Goal: Transaction & Acquisition: Obtain resource

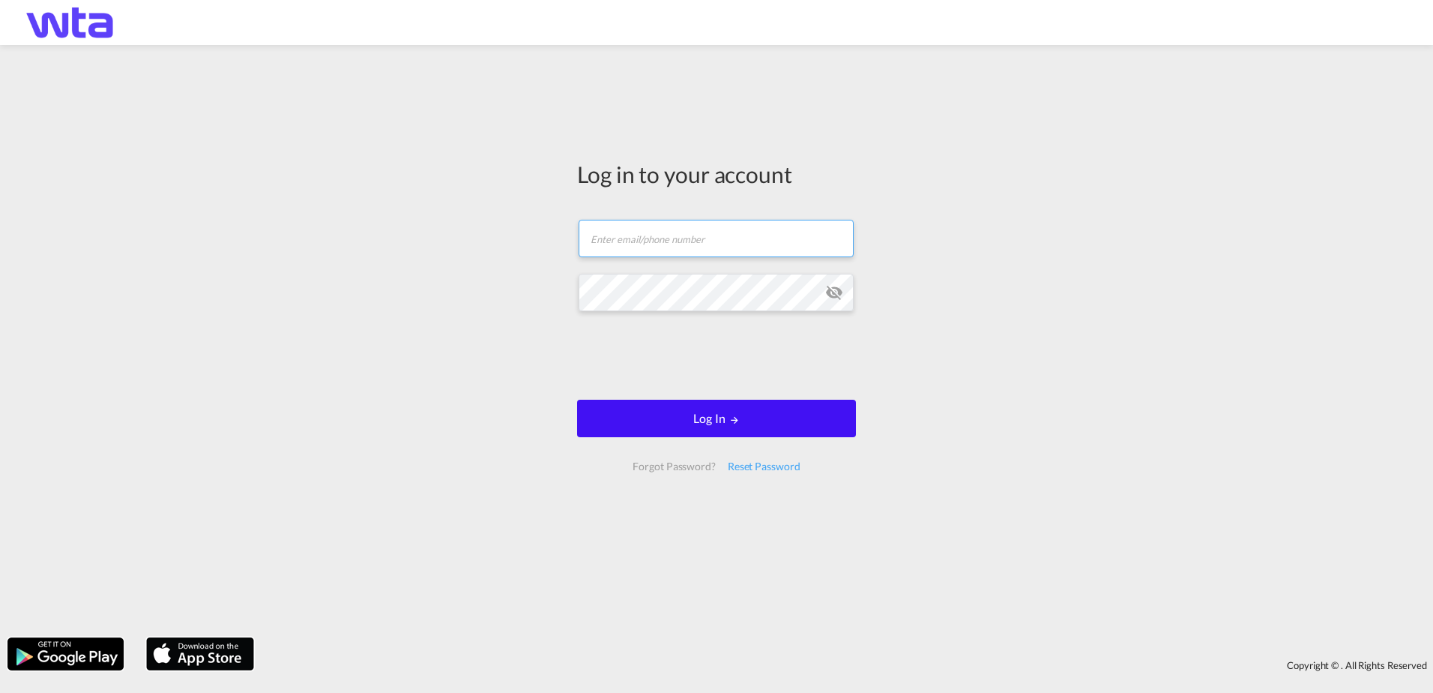
type input "[PERSON_NAME][EMAIL_ADDRESS][PERSON_NAME][DOMAIN_NAME]"
click at [703, 418] on button "Log In" at bounding box center [716, 418] width 279 height 37
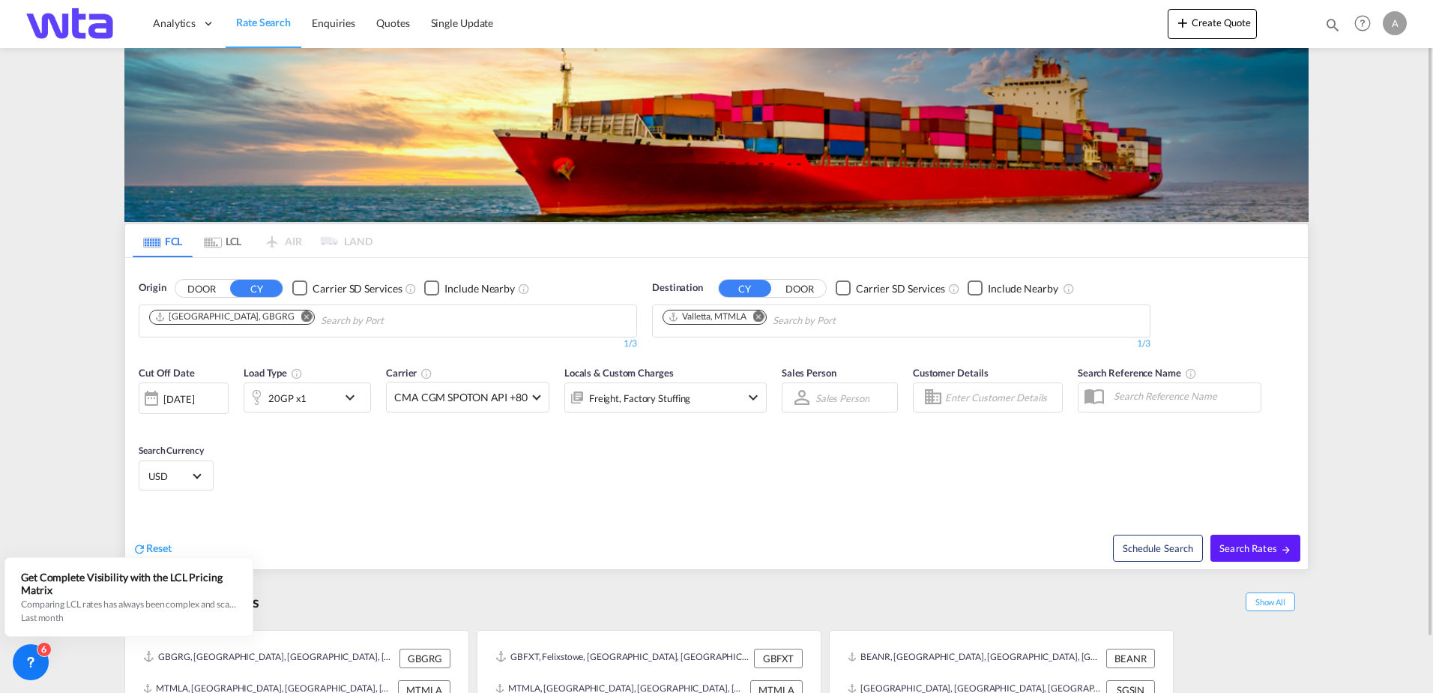
click at [301, 318] on md-icon "Remove" at bounding box center [306, 315] width 11 height 11
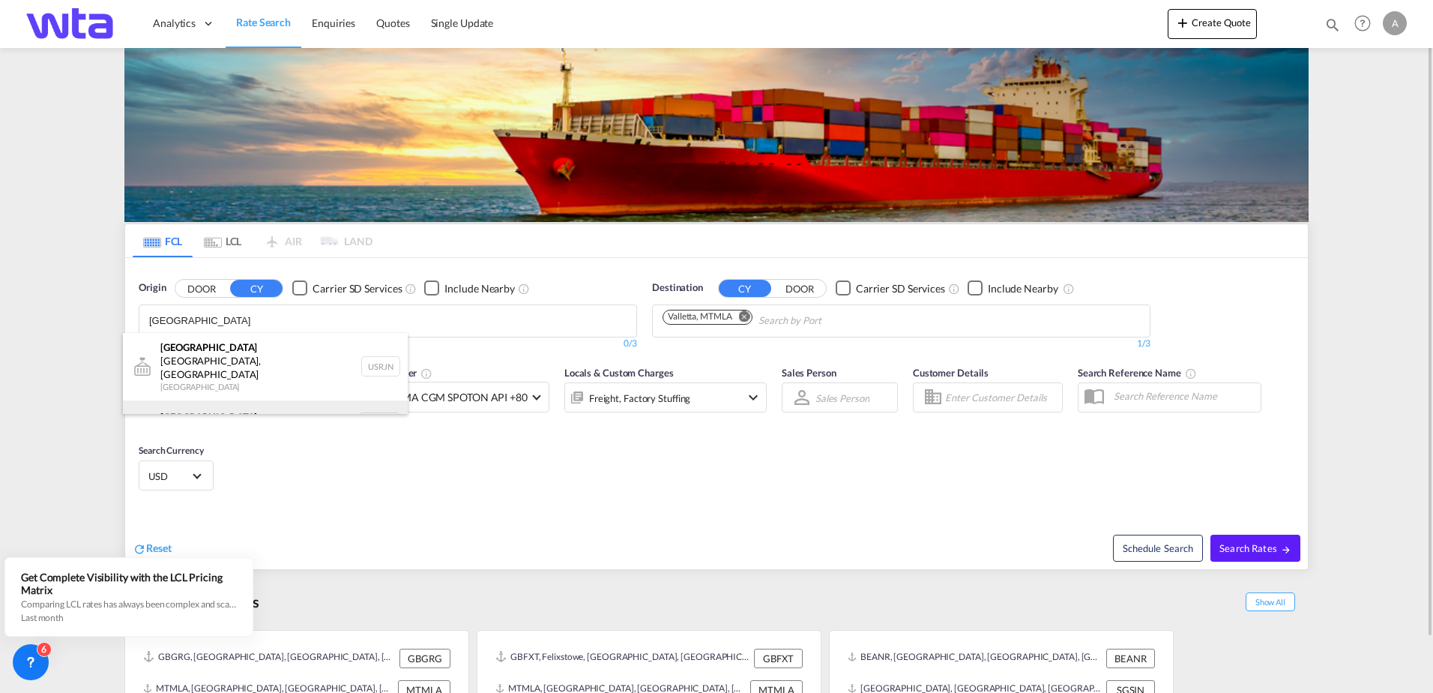
type input "[GEOGRAPHIC_DATA]"
click at [214, 401] on div "[GEOGRAPHIC_DATA] [GEOGRAPHIC_DATA] NLRTM" at bounding box center [265, 422] width 285 height 45
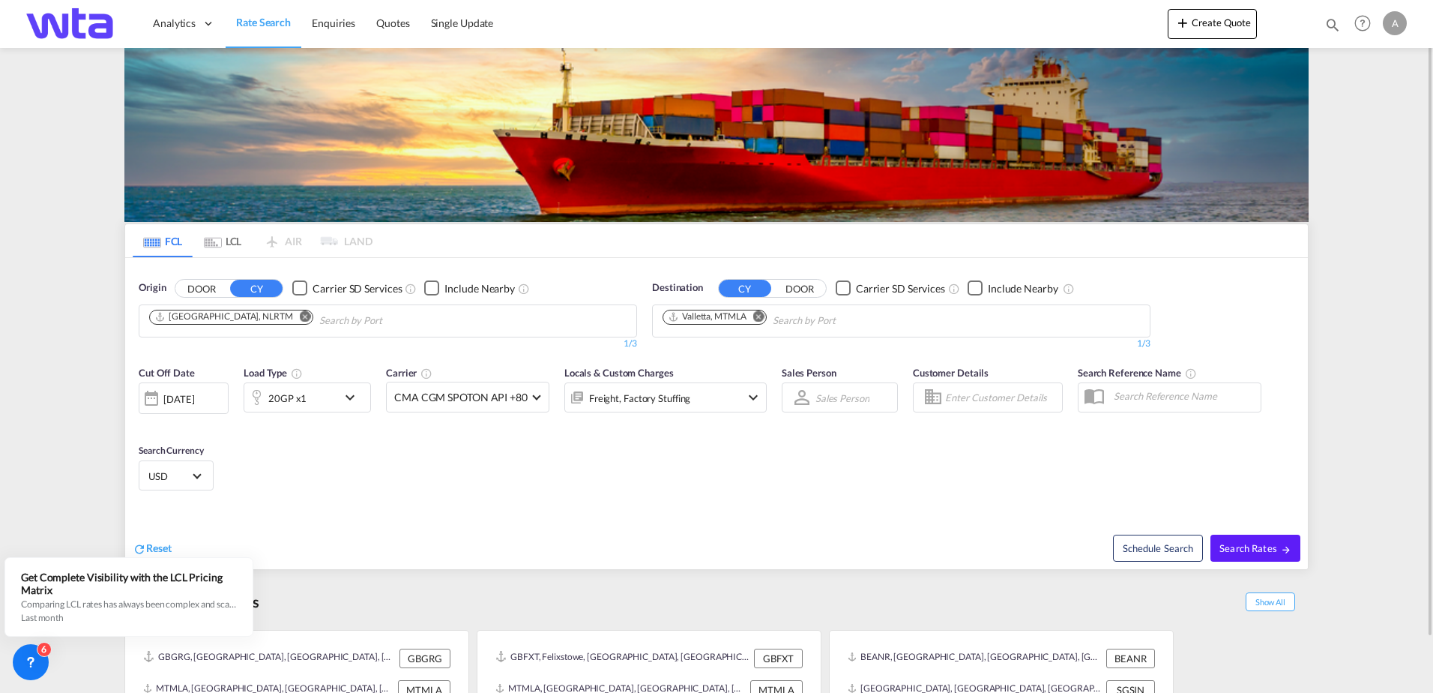
click at [764, 316] on md-icon "Remove" at bounding box center [758, 315] width 11 height 11
type input "dar es"
click at [717, 361] on div "[GEOGRAPHIC_DATA] [GEOGRAPHIC_DATA], [GEOGRAPHIC_DATA] TZDAR" at bounding box center [778, 359] width 285 height 52
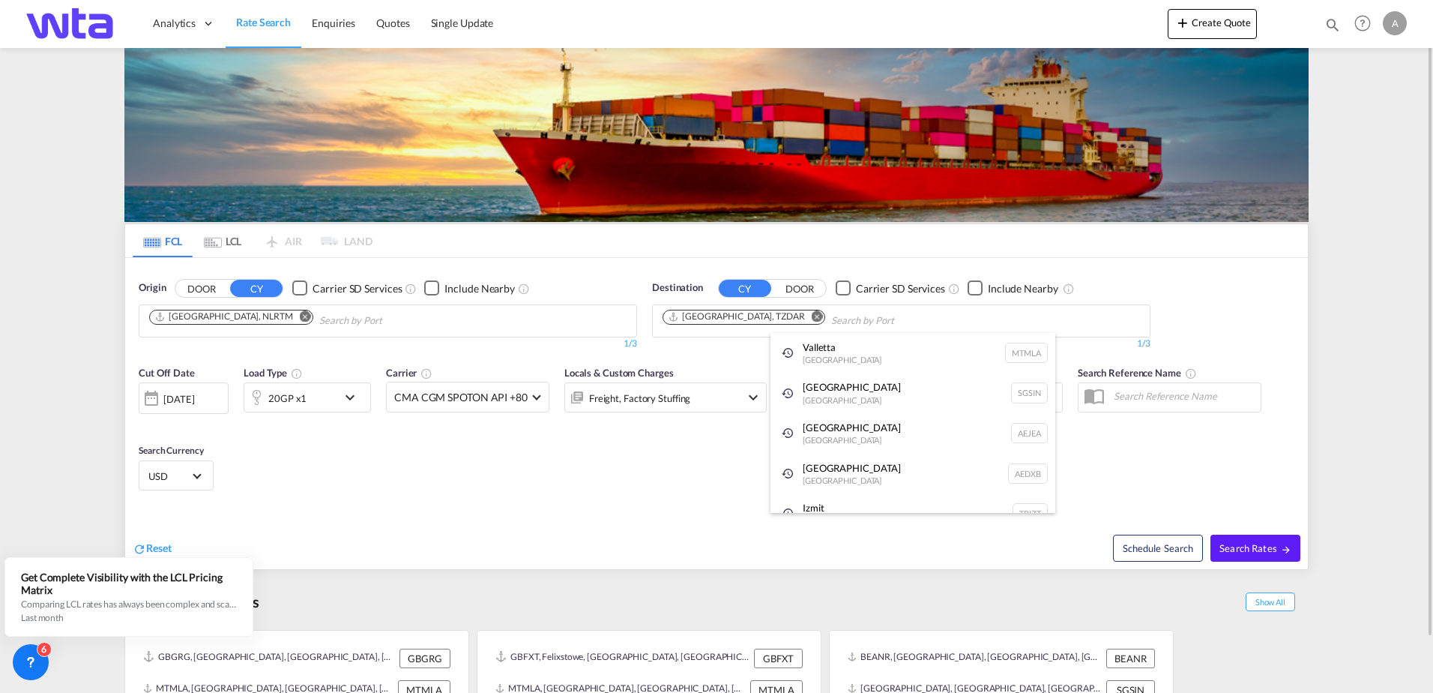
drag, startPoint x: 567, startPoint y: 479, endPoint x: 559, endPoint y: 477, distance: 8.4
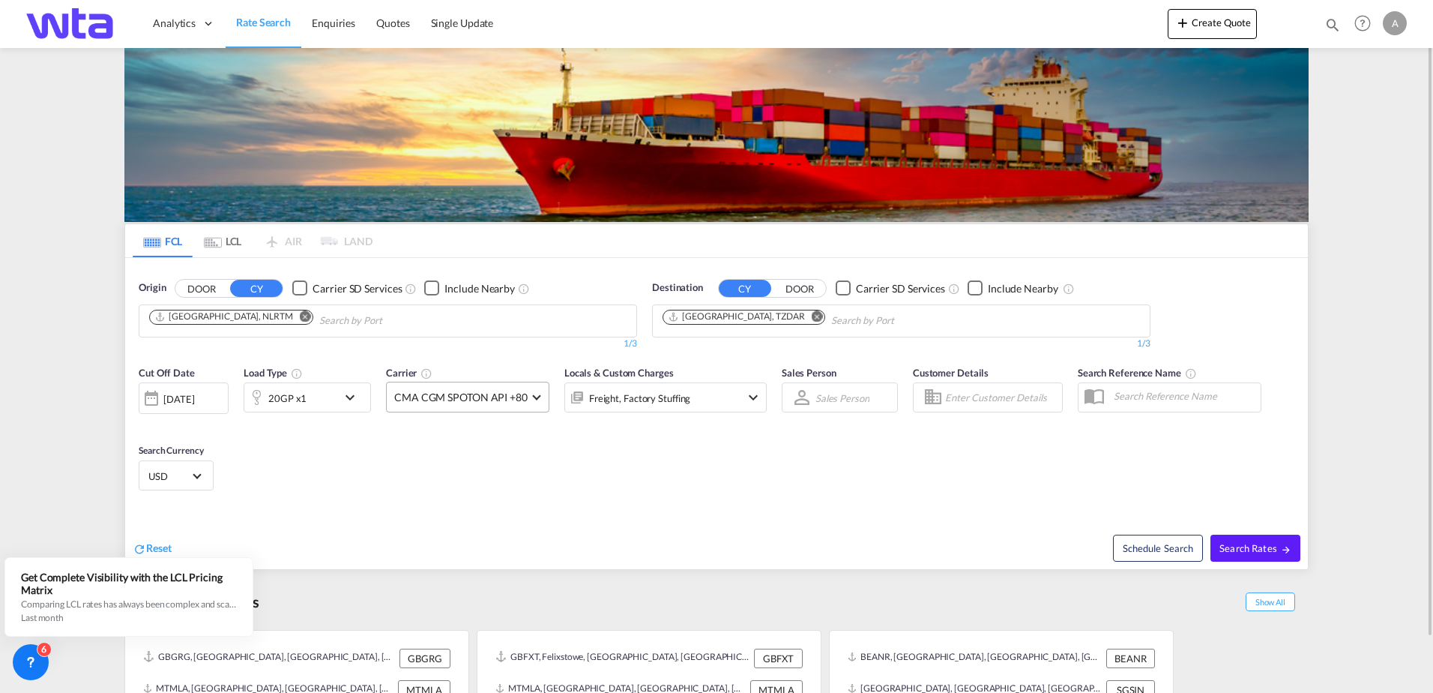
click at [525, 395] on span "CMA CGM SPOTON API +80" at bounding box center [460, 397] width 133 height 15
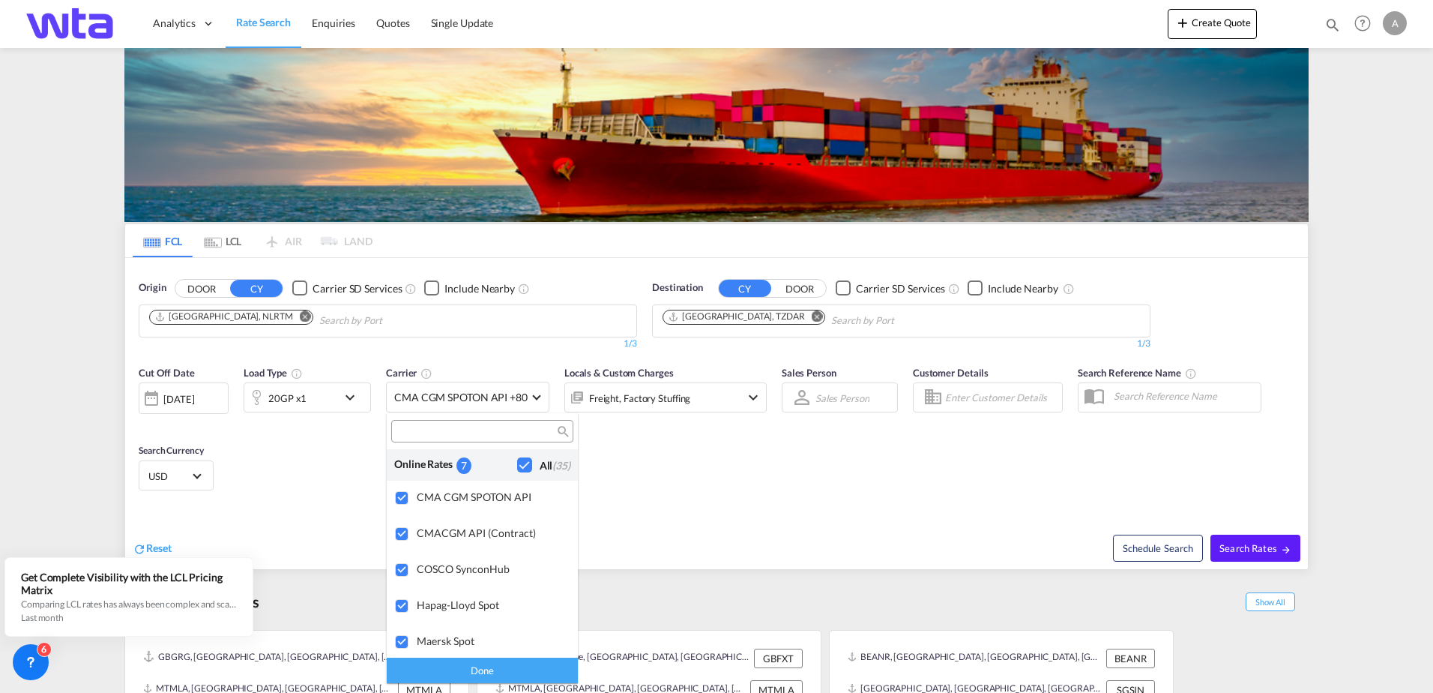
click at [770, 488] on md-backdrop at bounding box center [716, 346] width 1433 height 693
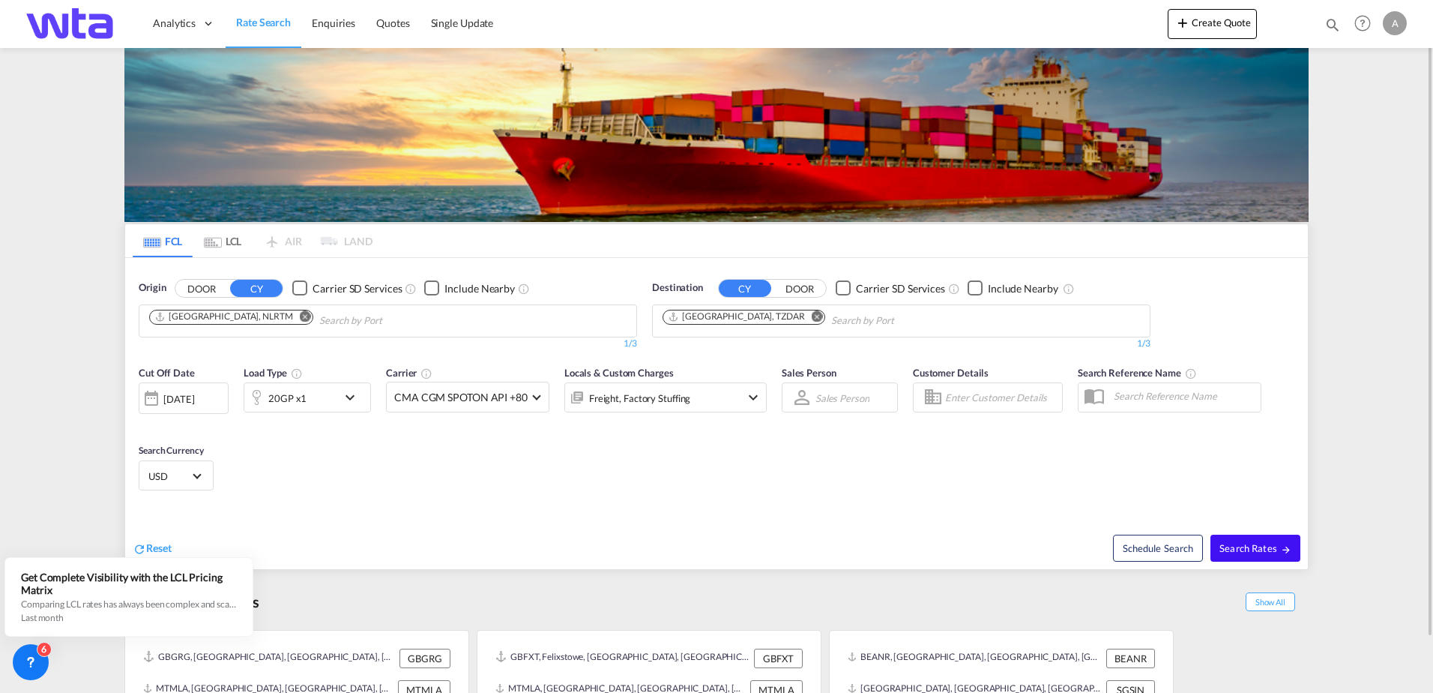
click at [1256, 552] on span "Search Rates" at bounding box center [1256, 548] width 72 height 12
type input "NLRTM to TZDAR / [DATE]"
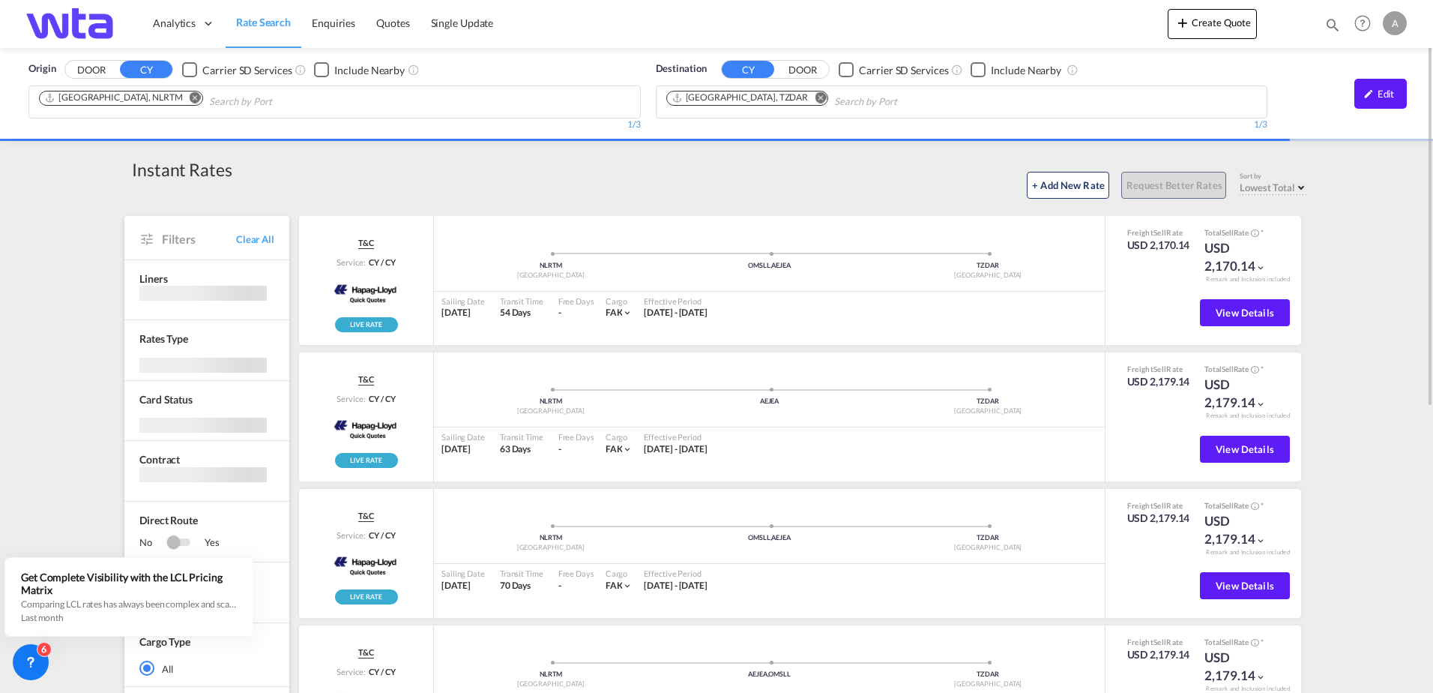
click at [1294, 187] on span "Lowest Total" at bounding box center [1267, 187] width 55 height 12
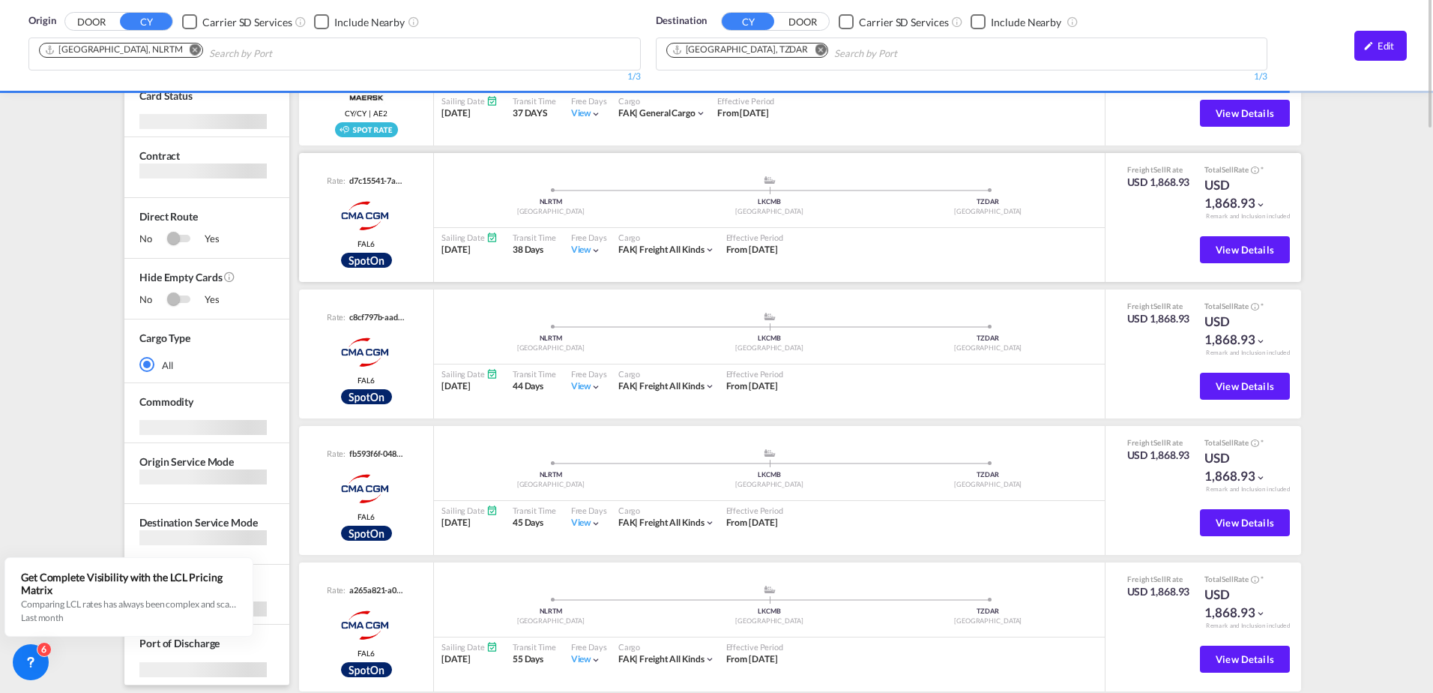
scroll to position [36, 0]
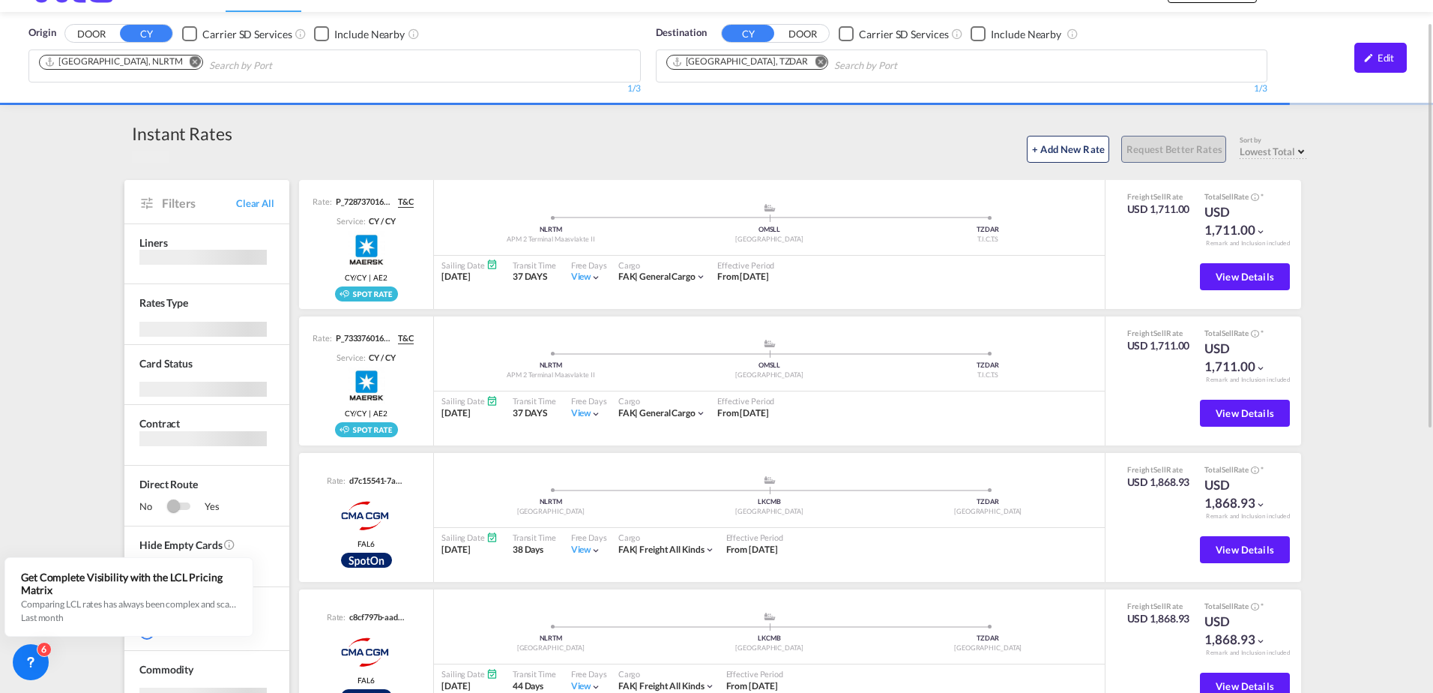
click at [1300, 149] on span "Select: Lowest Total" at bounding box center [1301, 151] width 6 height 6
click at [809, 132] on div "+ Add New Rate Request Better Rates Sort by Lowest Total Lowest Freight Lowest …" at bounding box center [770, 146] width 1076 height 31
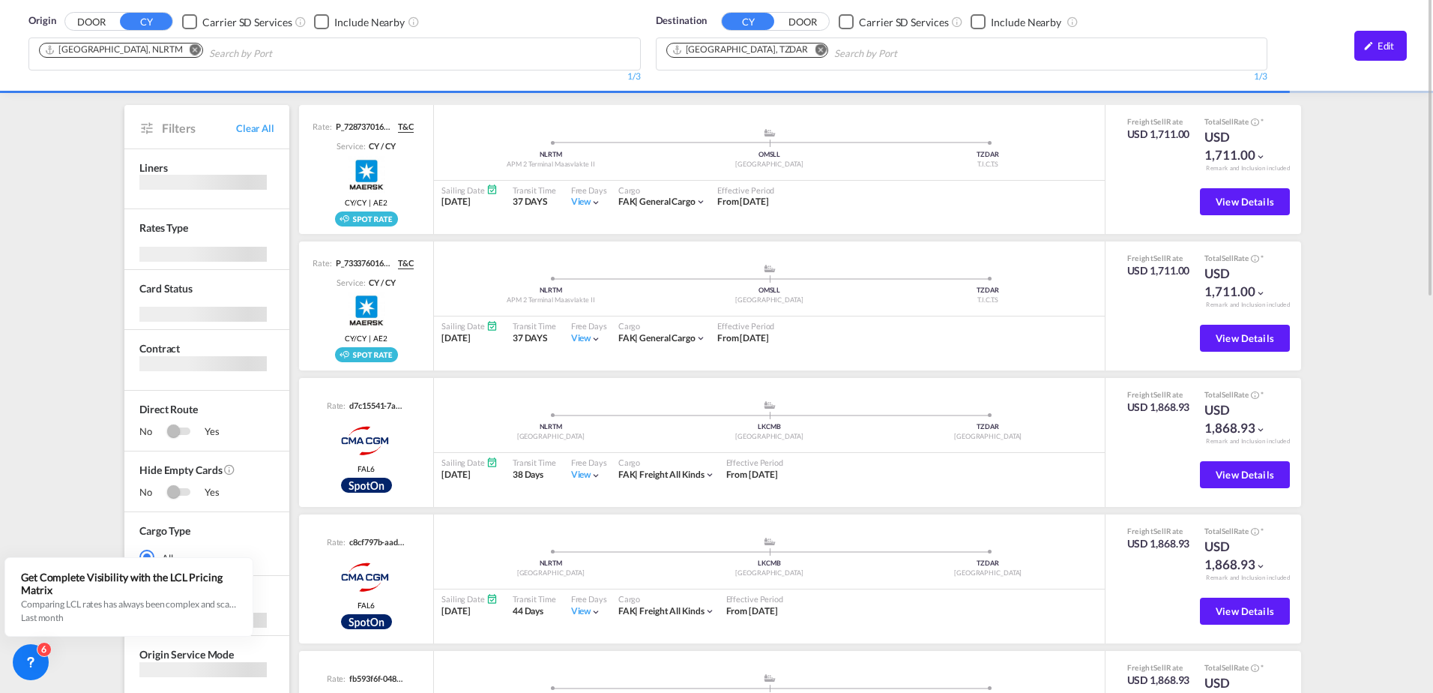
scroll to position [0, 0]
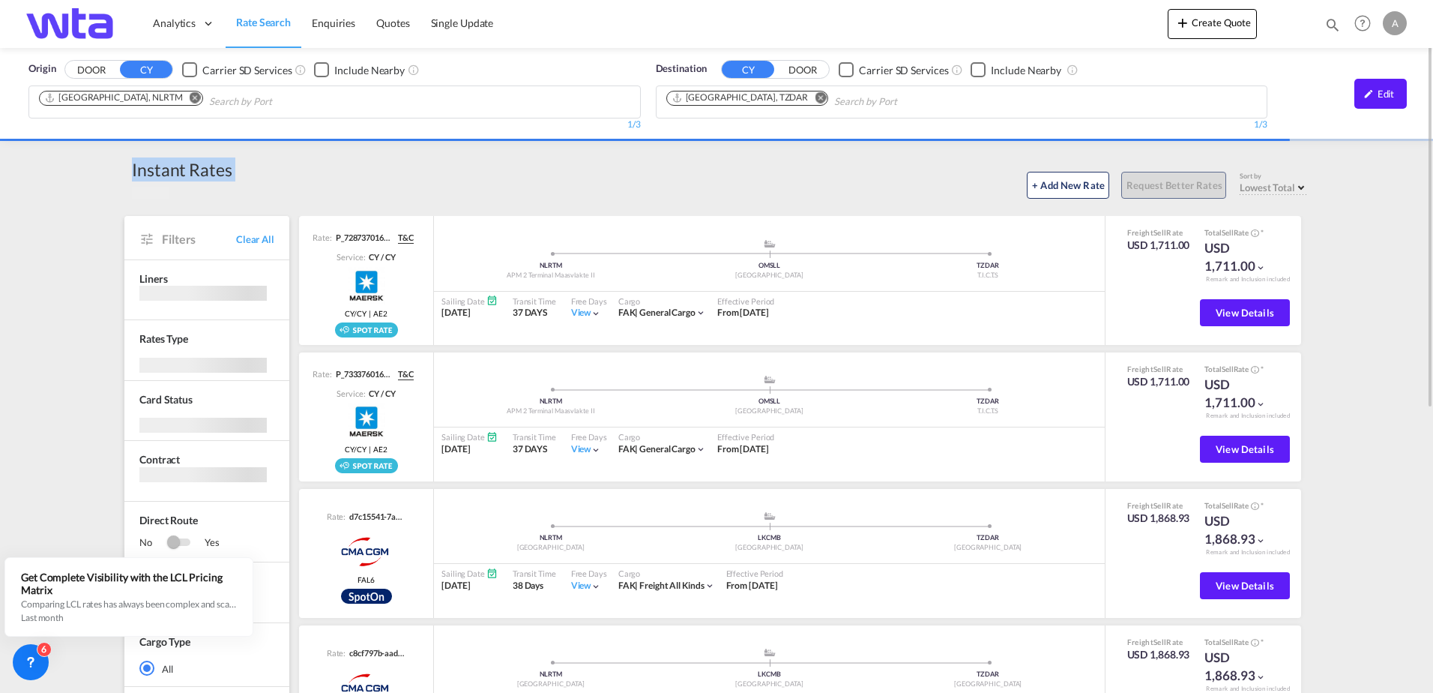
drag, startPoint x: 133, startPoint y: 166, endPoint x: 365, endPoint y: 175, distance: 231.8
click at [365, 175] on div "Instant Rates 25 Results Found + Add New Rate Request Better Rates Sort by Lowe…" at bounding box center [716, 177] width 1184 height 41
drag, startPoint x: 365, startPoint y: 175, endPoint x: 377, endPoint y: 180, distance: 13.1
click at [376, 180] on div "+ Add New Rate Request Better Rates Sort by Lowest Total Lowest Freight Lowest …" at bounding box center [770, 182] width 1076 height 31
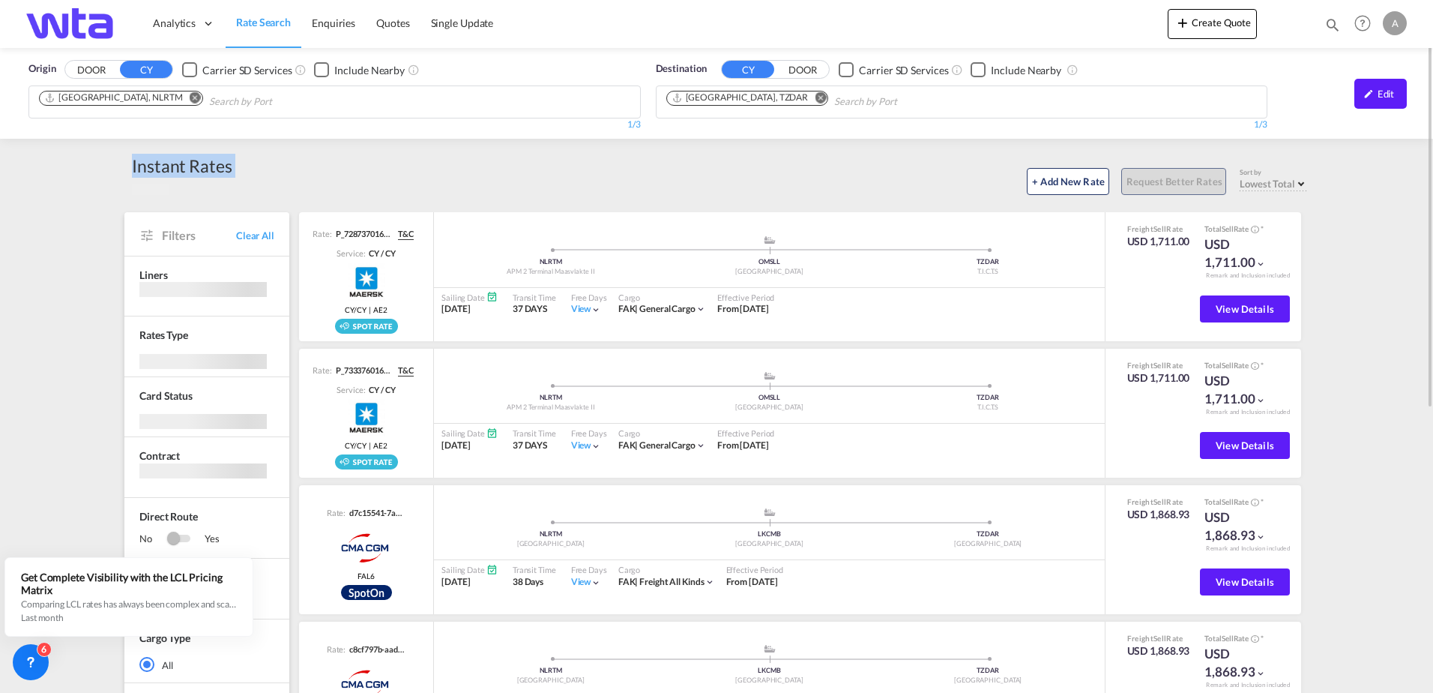
drag, startPoint x: 129, startPoint y: 166, endPoint x: 338, endPoint y: 167, distance: 209.1
click at [338, 167] on div "Instant Rates 25 Results Found + Add New Rate Request Better Rates Sort by Lowe…" at bounding box center [716, 174] width 1184 height 41
click at [339, 167] on div "+ Add New Rate Request Better Rates Sort by Lowest Total Lowest Freight Lowest …" at bounding box center [770, 178] width 1076 height 31
click at [131, 166] on div "Instant Rates 25 Results Found" at bounding box center [178, 174] width 108 height 41
drag, startPoint x: 132, startPoint y: 166, endPoint x: 387, endPoint y: 169, distance: 254.9
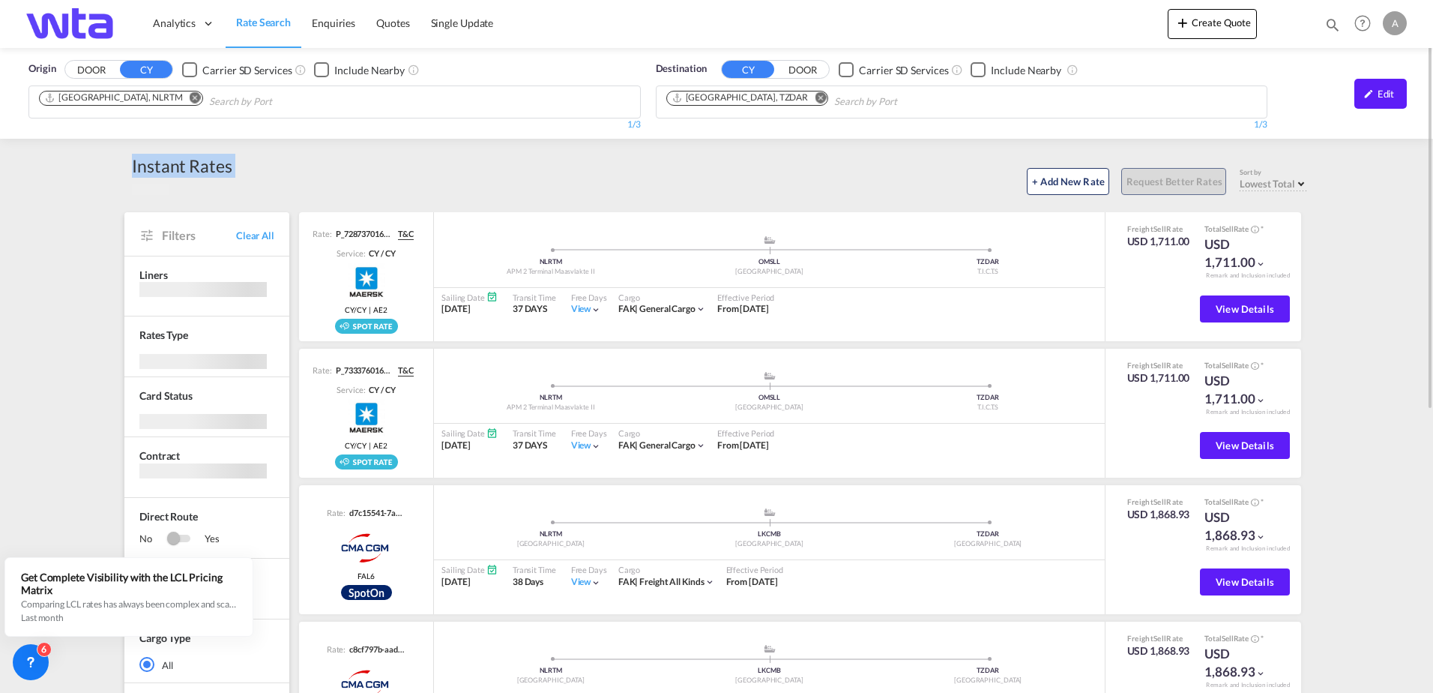
click at [387, 169] on div "Instant Rates 25 Results Found + Add New Rate Request Better Rates Sort by Lowe…" at bounding box center [716, 174] width 1184 height 41
click at [387, 170] on div "+ Add New Rate Request Better Rates Sort by Lowest Total Lowest Freight Lowest …" at bounding box center [770, 178] width 1076 height 31
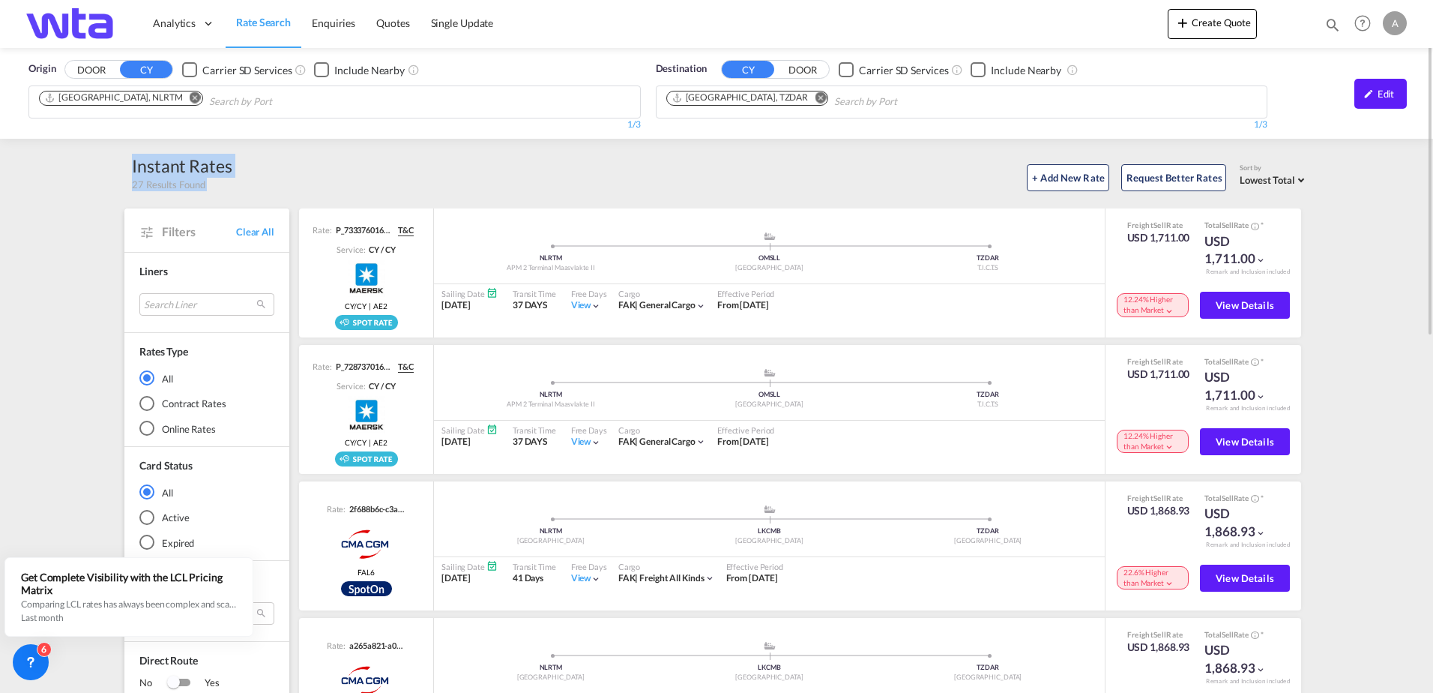
click at [436, 175] on div "+ Add New Rate Request Better Rates Sort by Lowest Total Lowest Freight Lowest …" at bounding box center [770, 175] width 1076 height 31
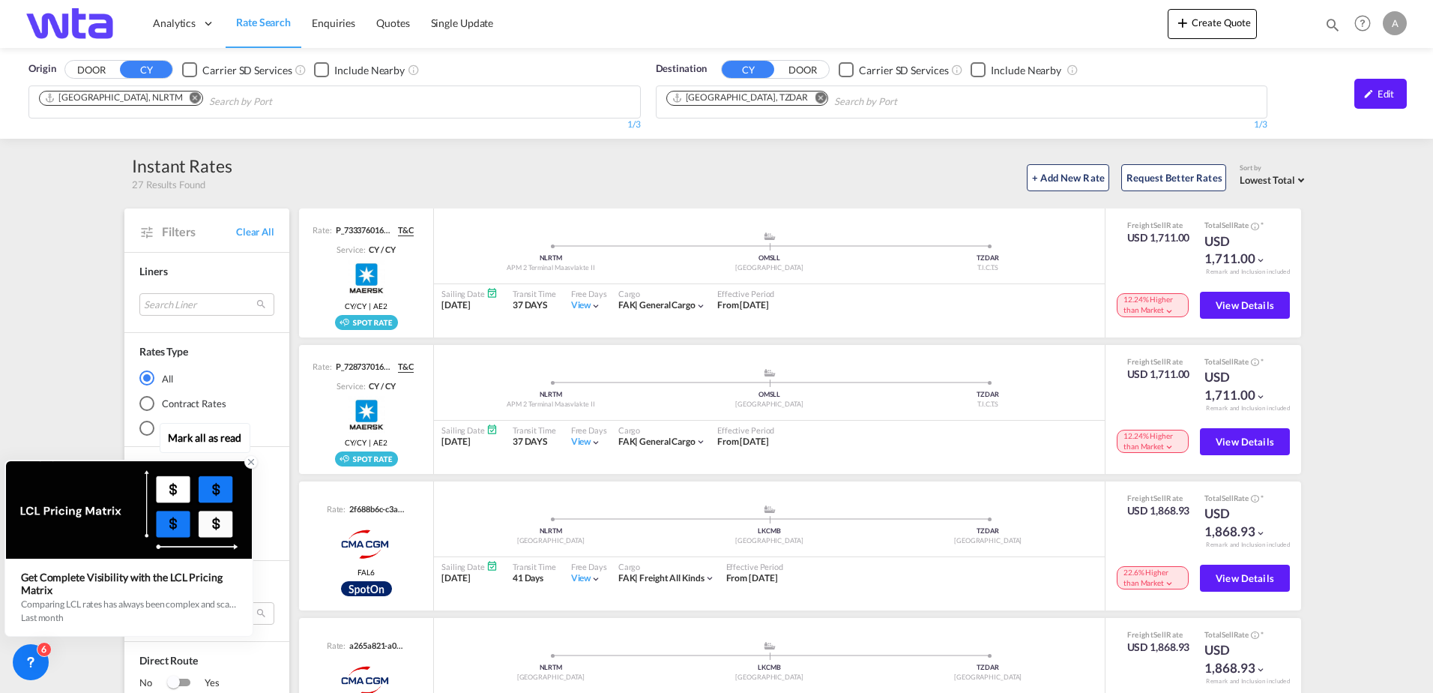
click at [250, 464] on icon at bounding box center [251, 461] width 5 height 5
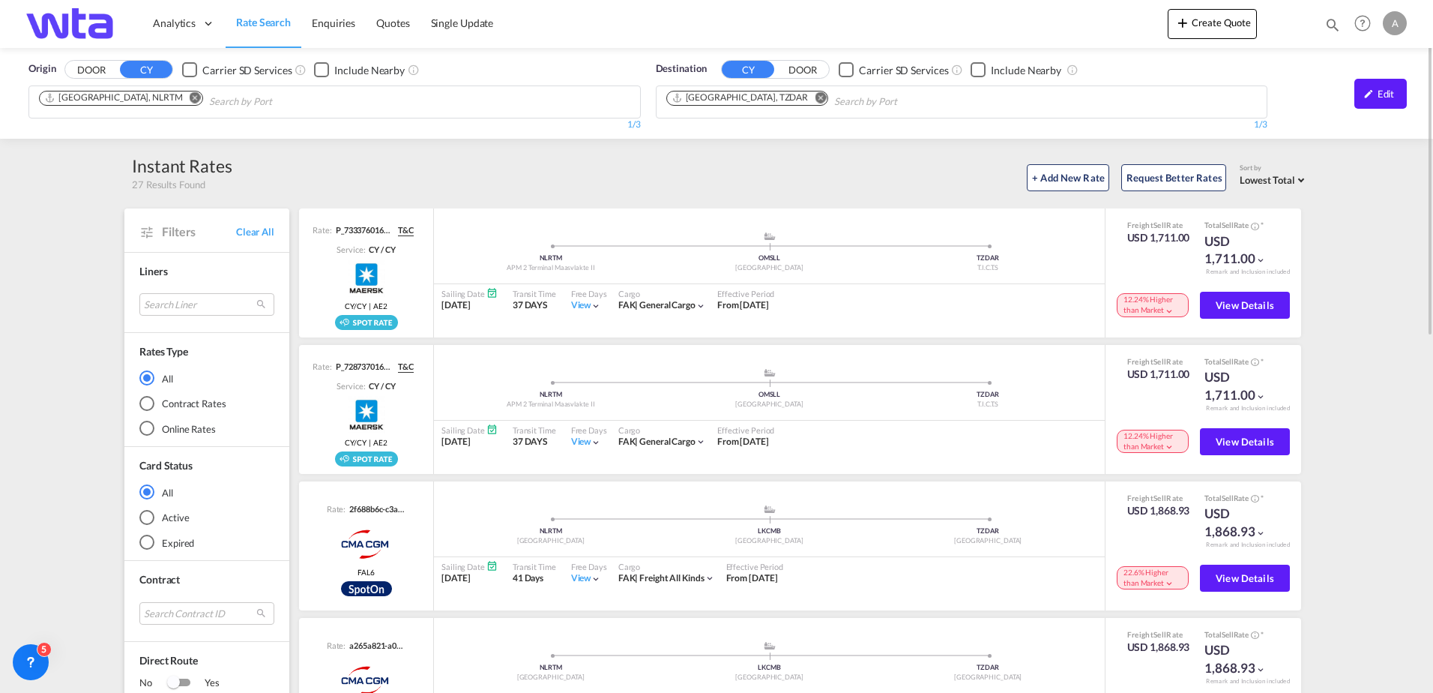
click at [450, 181] on div "+ Add New Rate Request Better Rates Sort by Lowest Total Lowest Freight Lowest …" at bounding box center [770, 175] width 1076 height 31
click at [1217, 304] on span "View Details" at bounding box center [1245, 305] width 58 height 12
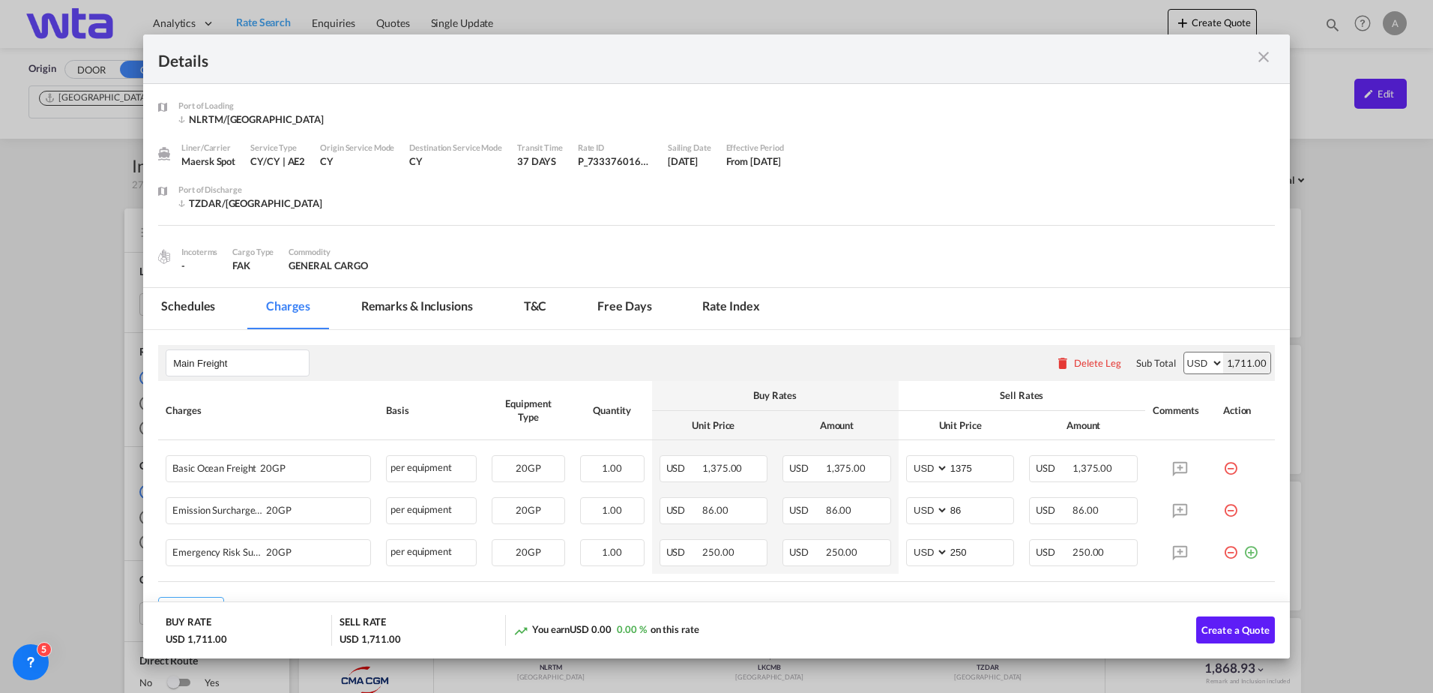
scroll to position [67, 0]
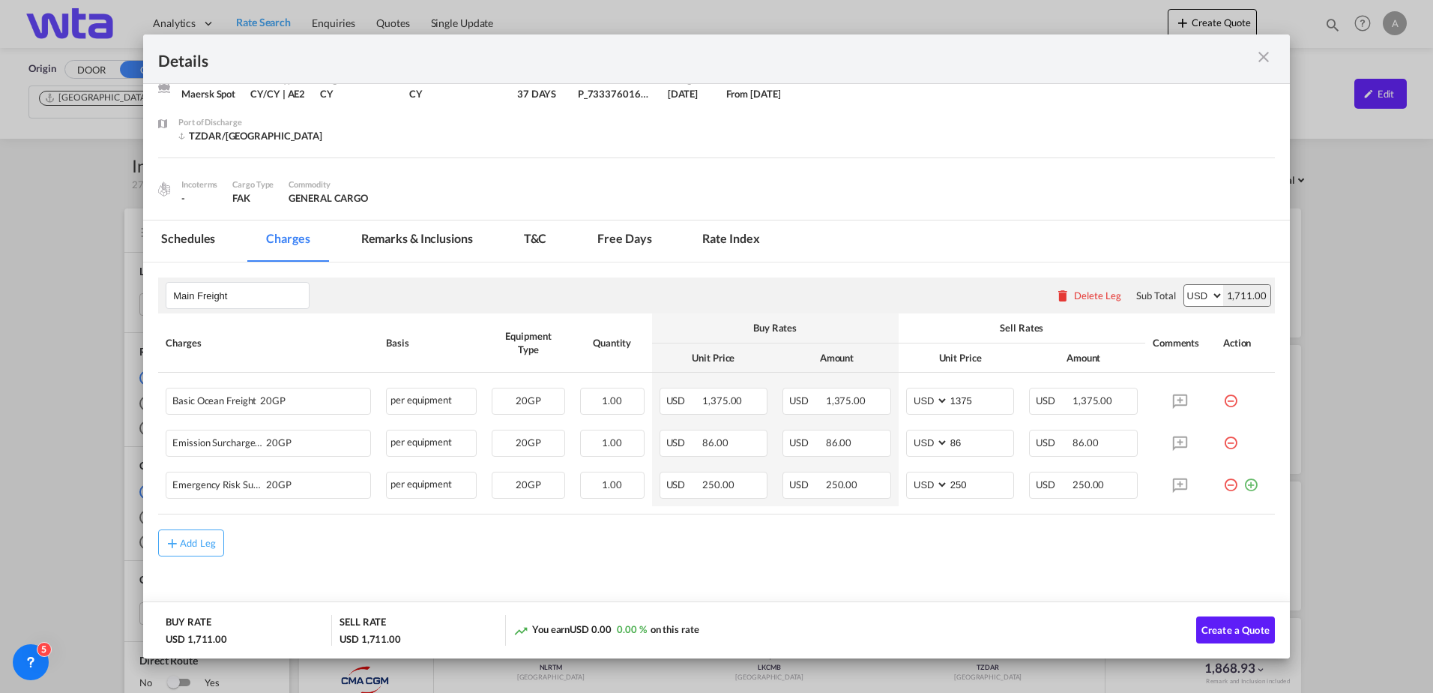
click at [193, 240] on md-tab-item "Schedules" at bounding box center [188, 240] width 90 height 41
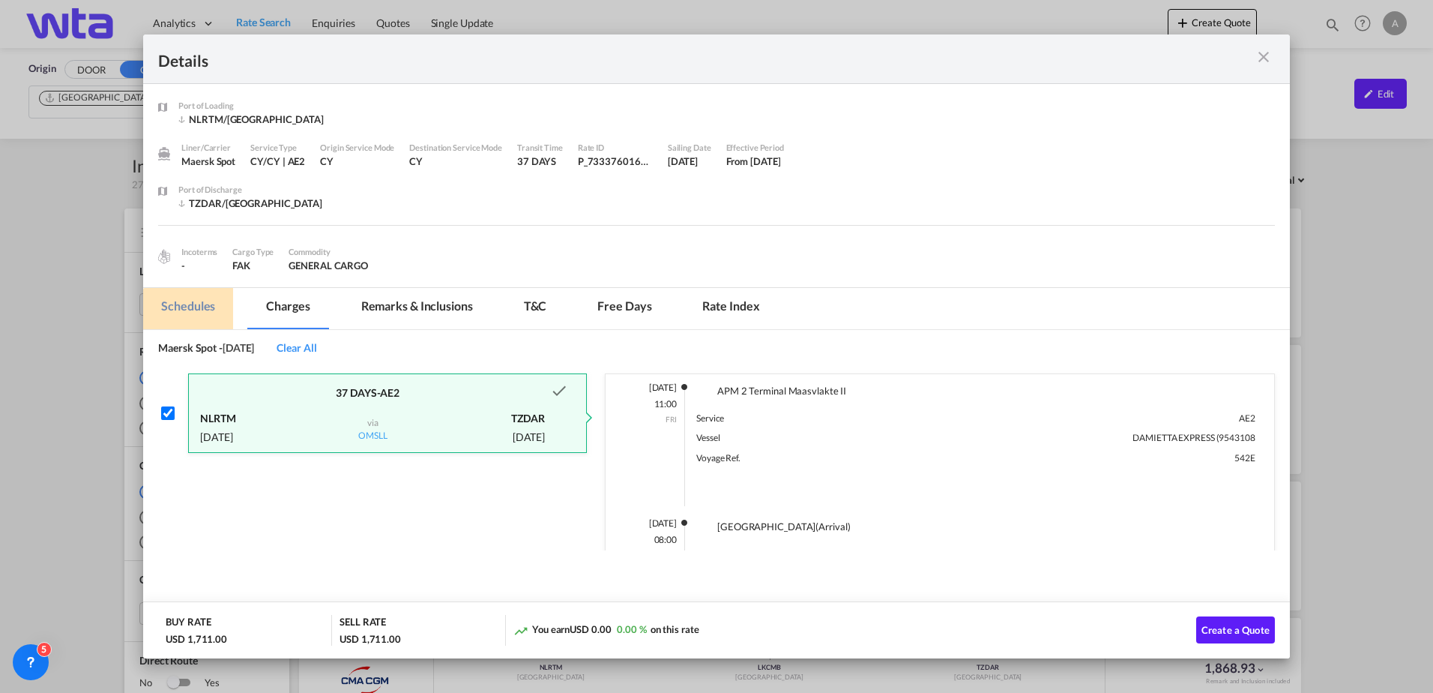
scroll to position [0, 0]
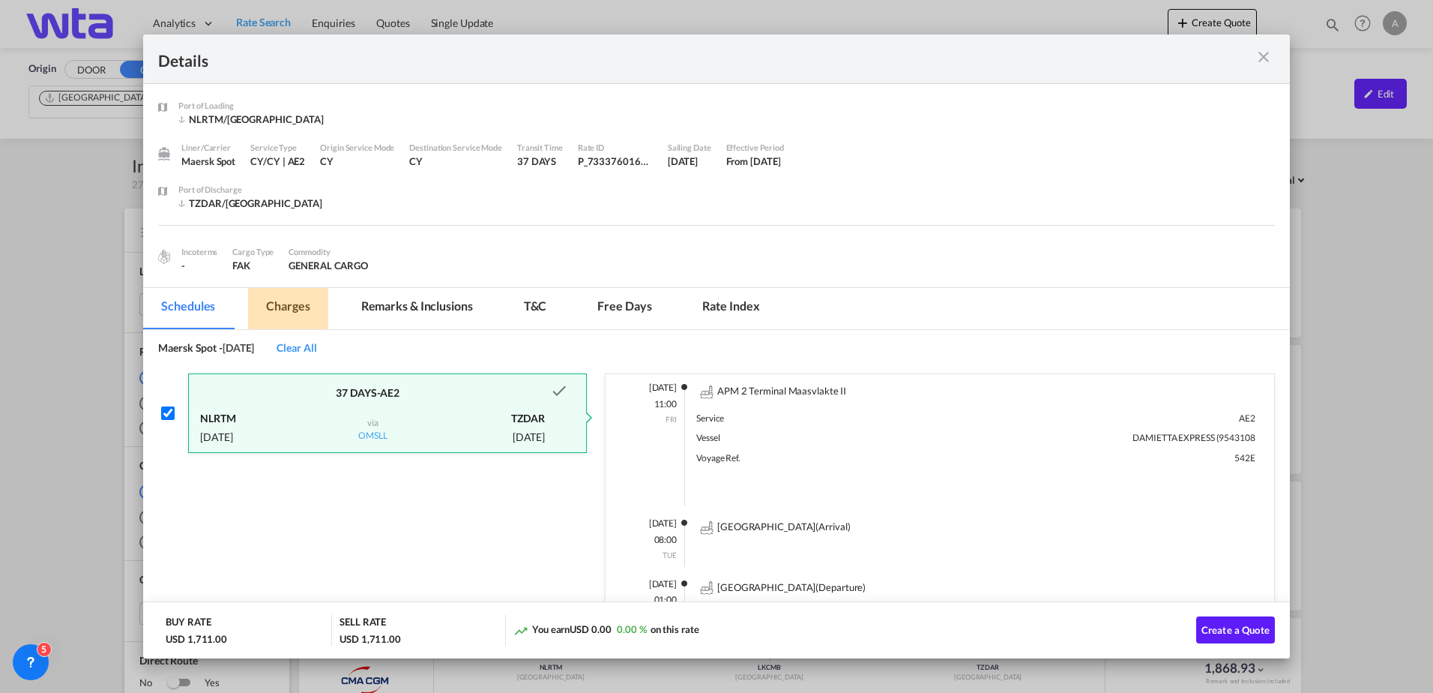
click at [293, 301] on md-tab-item "Charges" at bounding box center [287, 308] width 79 height 41
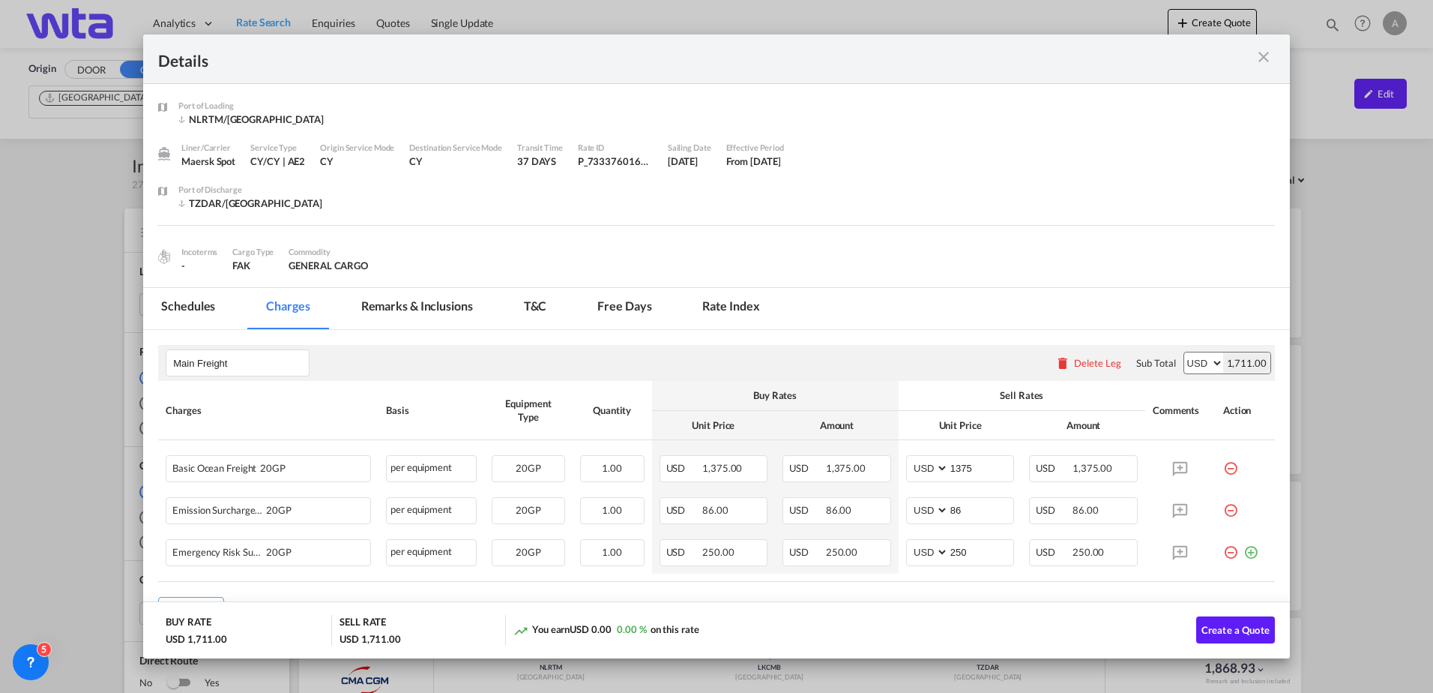
click at [385, 303] on md-tab-item "Remarks & Inclusions" at bounding box center [417, 308] width 148 height 41
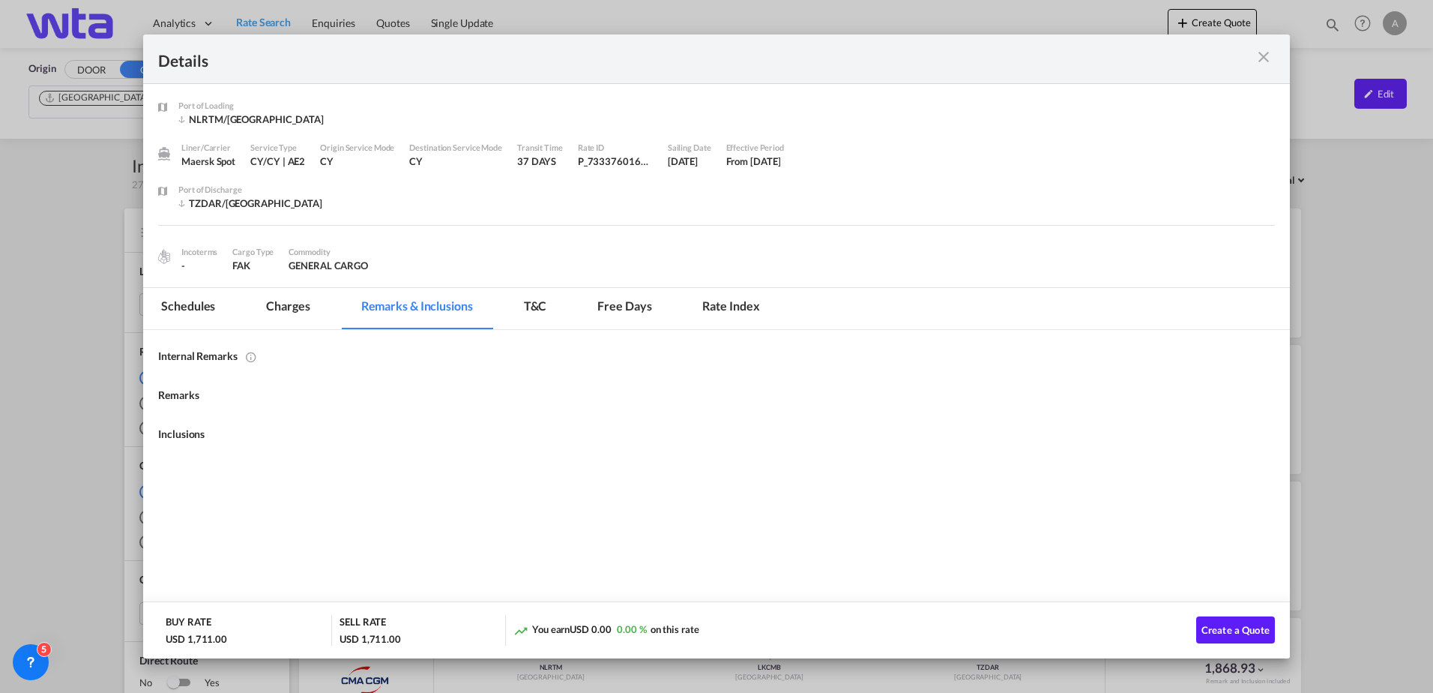
click at [191, 301] on md-tab-item "Schedules" at bounding box center [188, 308] width 90 height 41
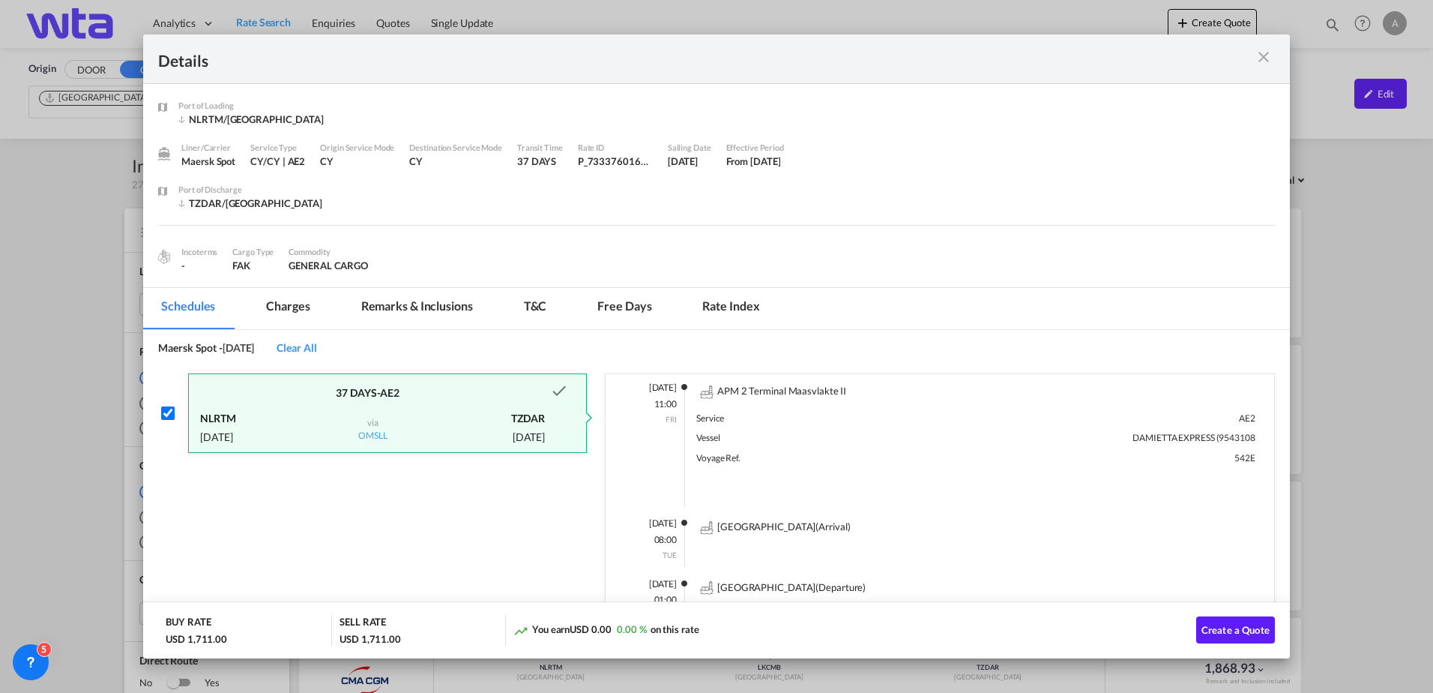
click at [1262, 55] on md-icon "icon-close m-3 fg-AAA8AD cursor" at bounding box center [1264, 57] width 18 height 18
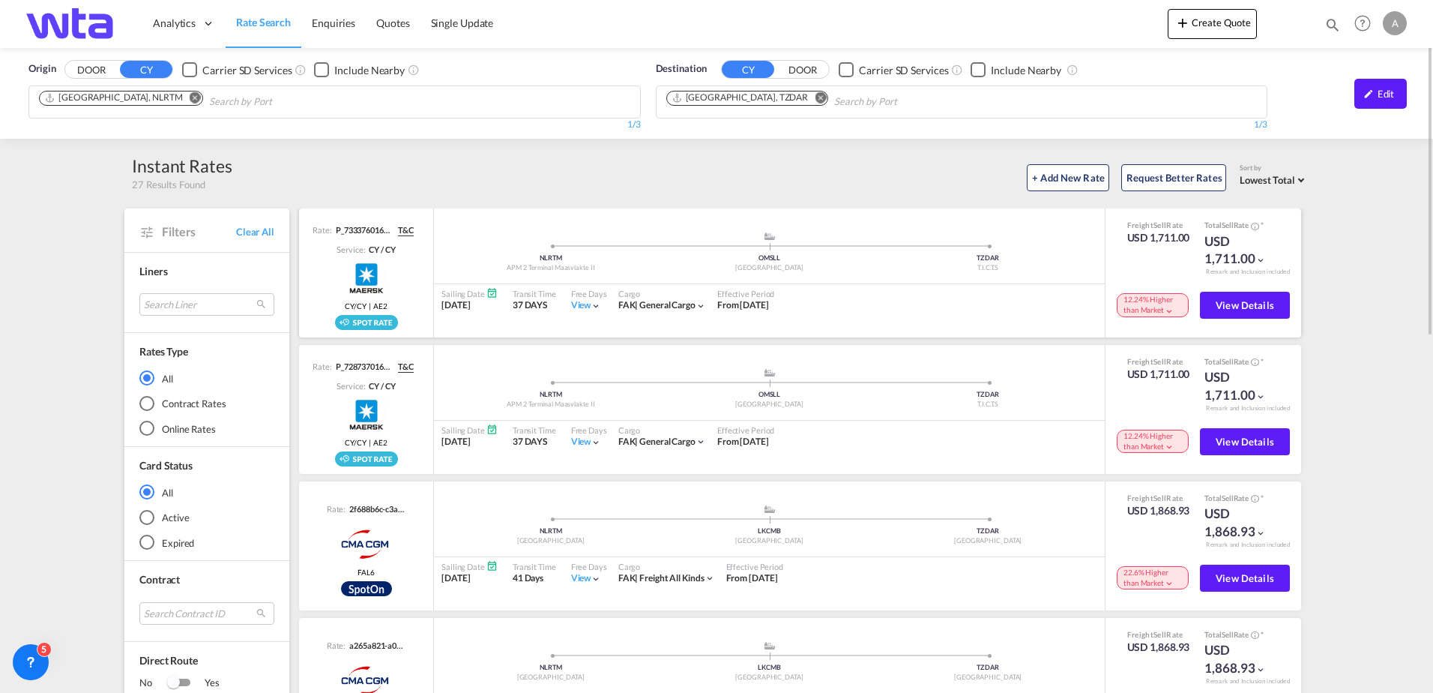
click at [1164, 311] on md-icon "icon-chevron-down" at bounding box center [1169, 311] width 10 height 10
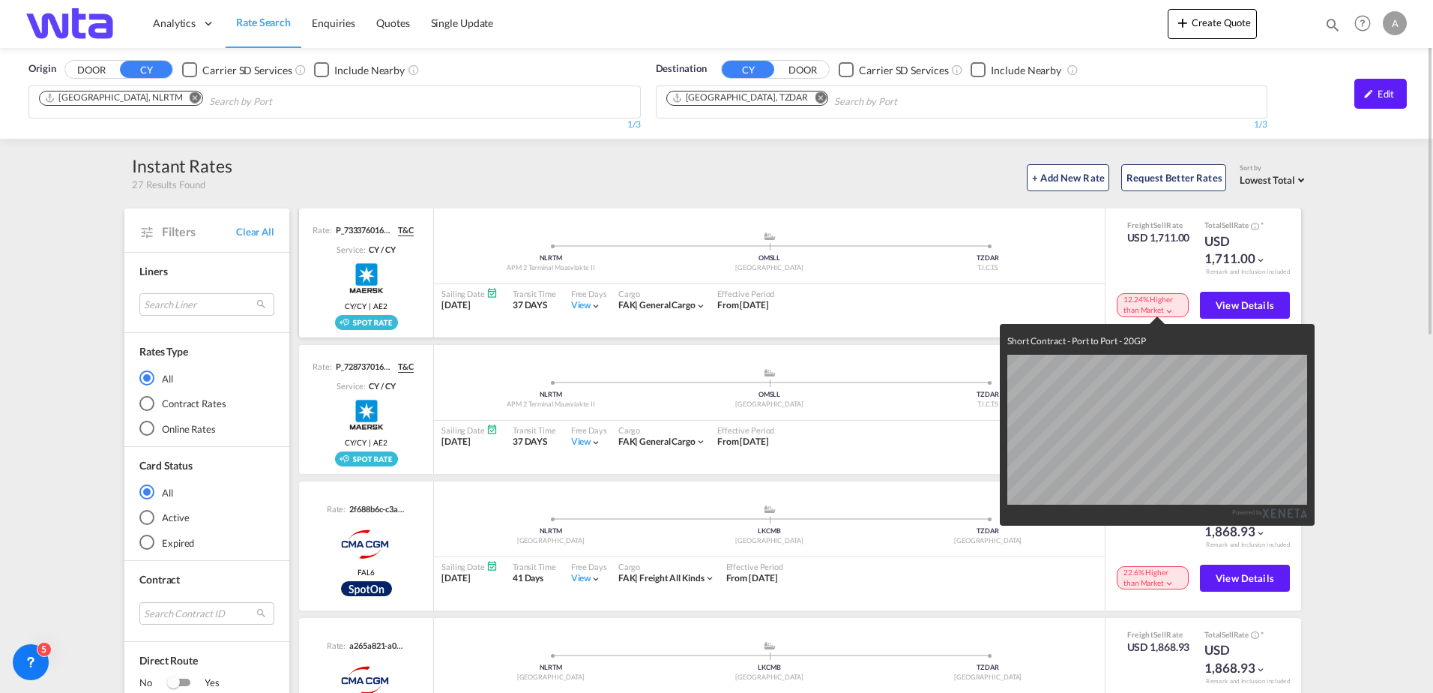
click at [1157, 311] on div "Short Contract - Port to Port - 20GP Powered by" at bounding box center [716, 346] width 1433 height 693
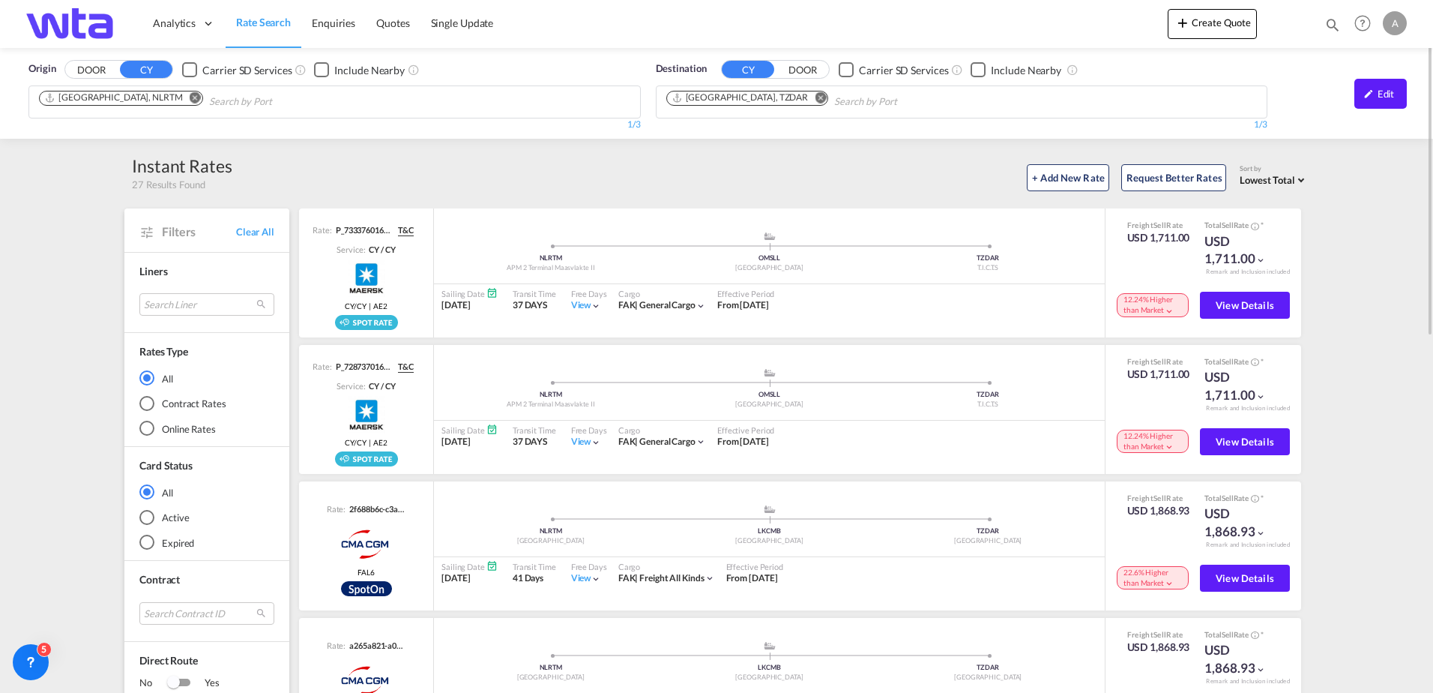
click at [1285, 184] on span "Lowest Total" at bounding box center [1267, 180] width 55 height 12
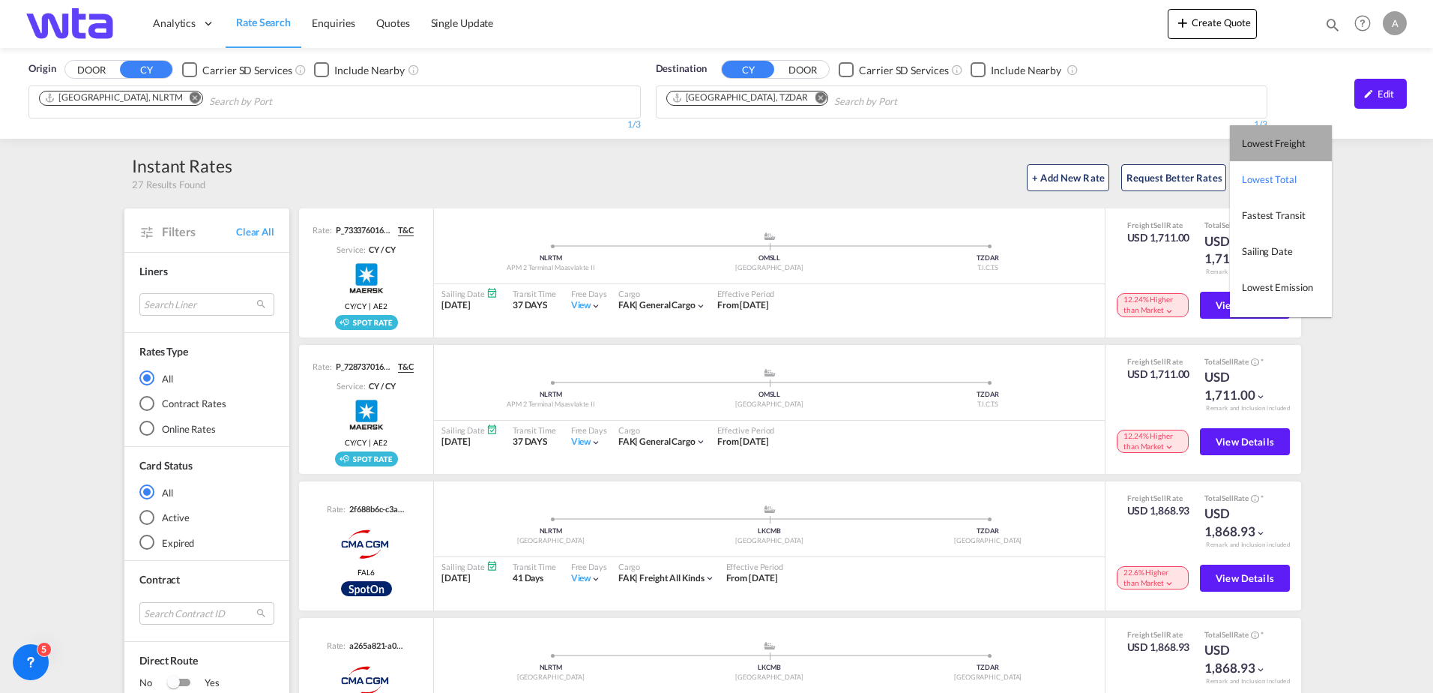
click at [1285, 137] on span "Lowest Freight" at bounding box center [1274, 143] width 64 height 12
